Goal: Task Accomplishment & Management: Use online tool/utility

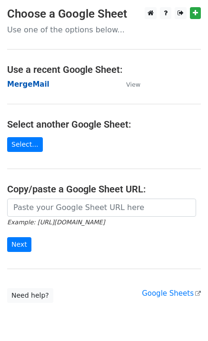
click at [35, 85] on strong "MergeMail" at bounding box center [28, 84] width 42 height 9
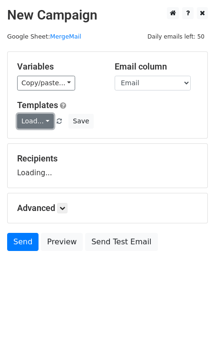
click at [34, 119] on link "Load..." at bounding box center [35, 121] width 37 height 15
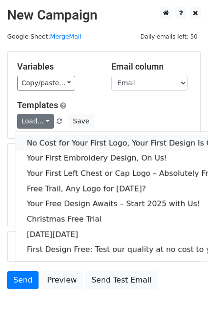
click at [47, 137] on link "No Cost for Your First Logo, Your First Design Is On Us!" at bounding box center [129, 142] width 228 height 15
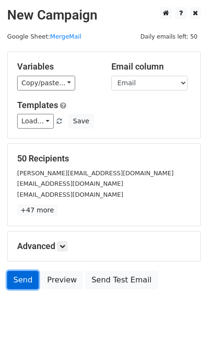
click at [27, 283] on link "Send" at bounding box center [22, 280] width 31 height 18
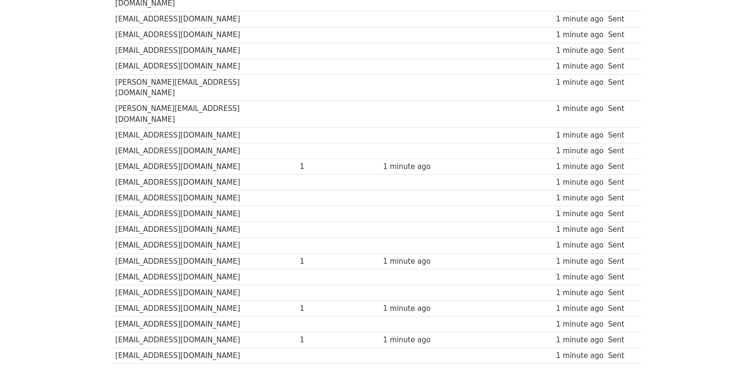
scroll to position [634, 0]
